Goal: Check status

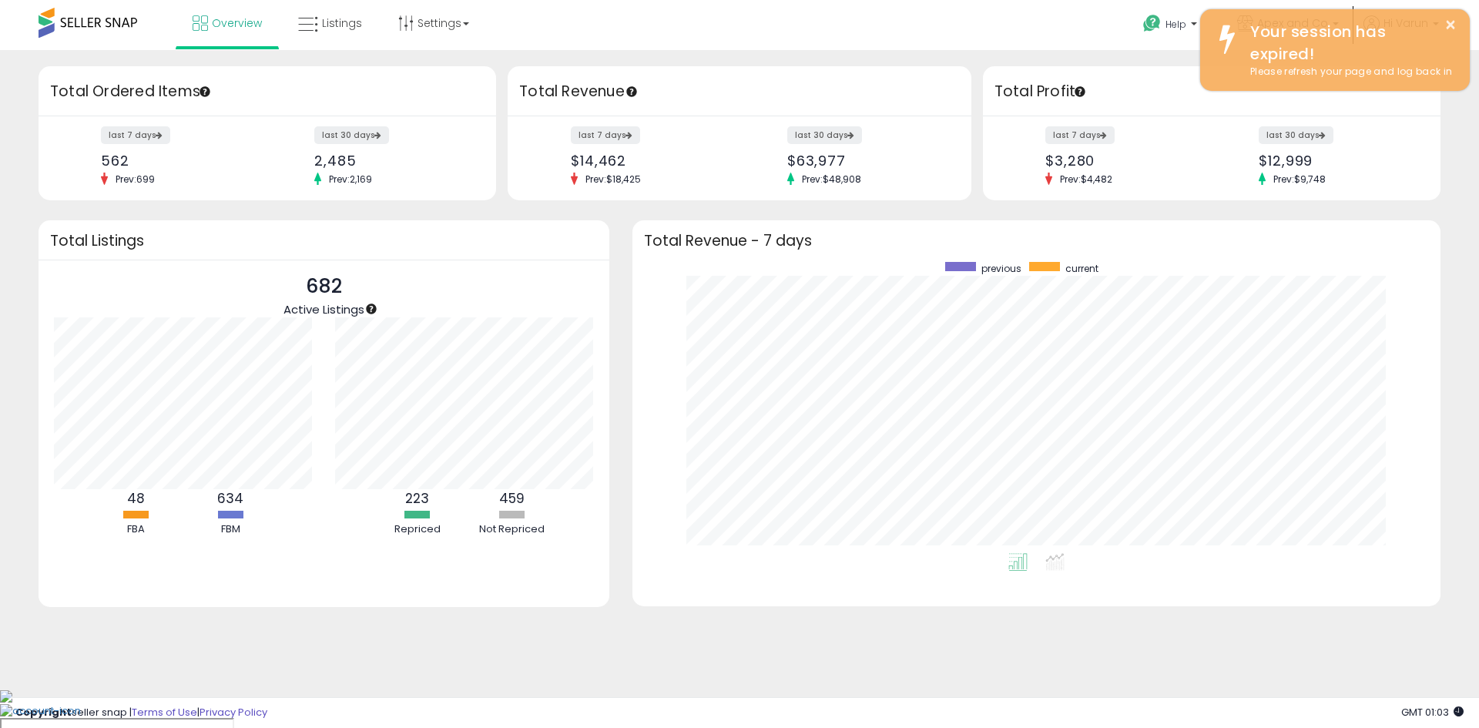
scroll to position [291, 777]
